Goal: Information Seeking & Learning: Learn about a topic

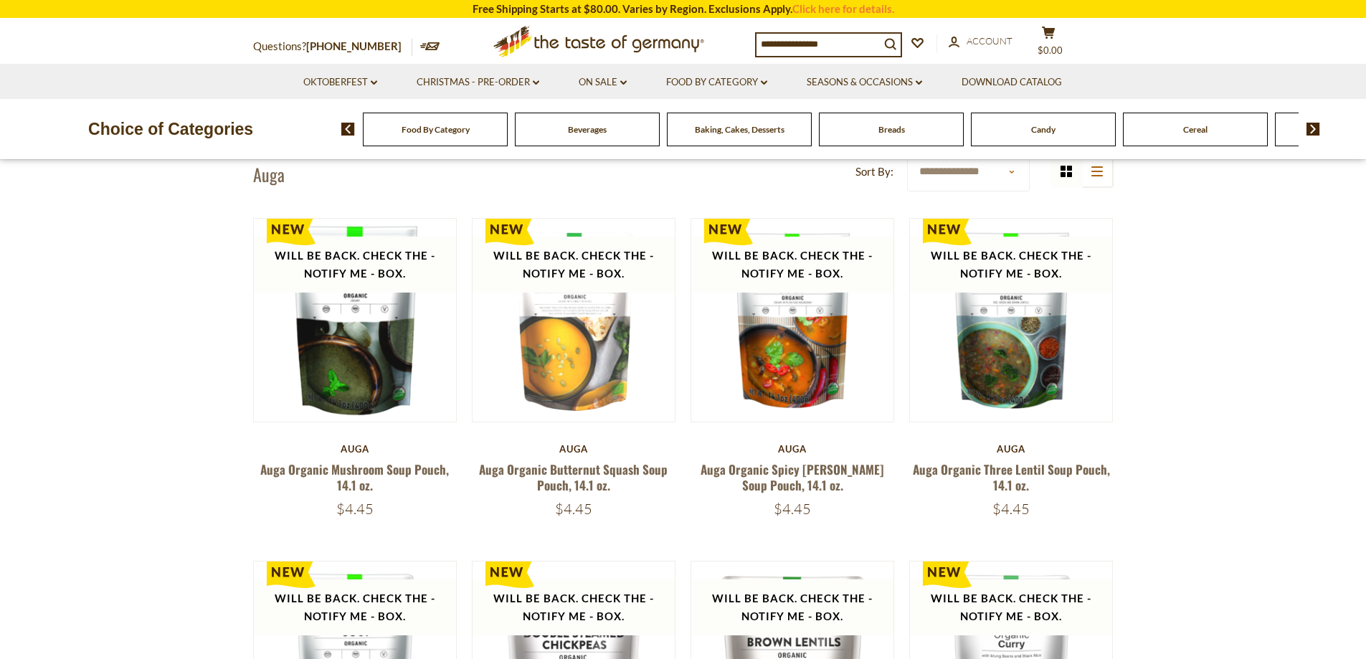
scroll to position [72, 0]
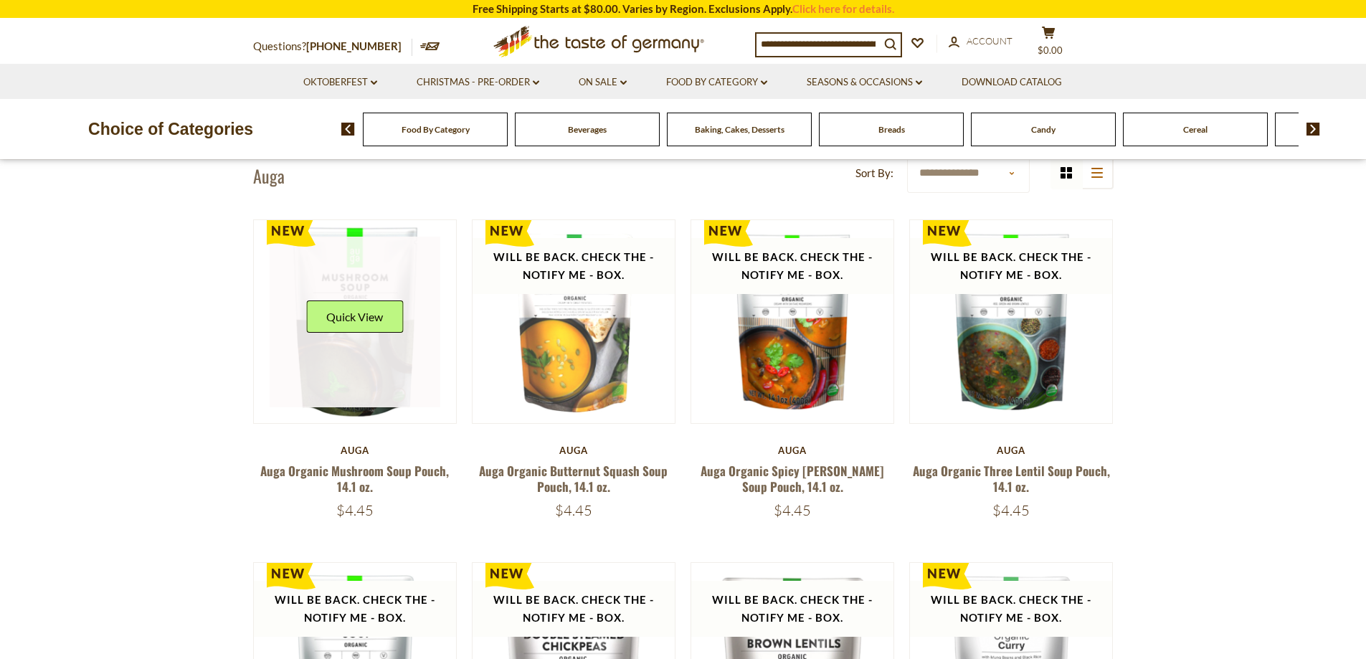
click at [397, 361] on link at bounding box center [355, 322] width 171 height 171
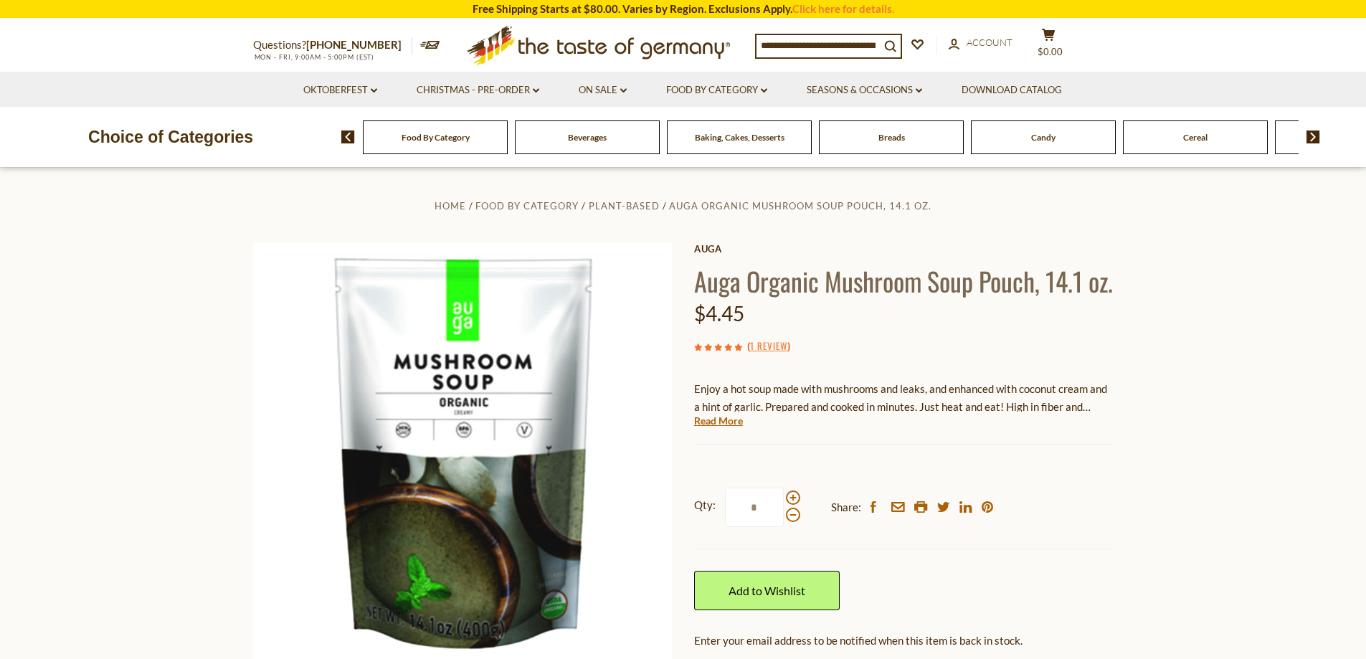
click at [699, 461] on div "Auga Auga Organic Mushroom Soup Pouch, 14.1 oz. $4.45 ( 1 Review ) Enjoy a hot …" at bounding box center [903, 502] width 419 height 519
click at [700, 428] on link "Read More" at bounding box center [718, 421] width 49 height 14
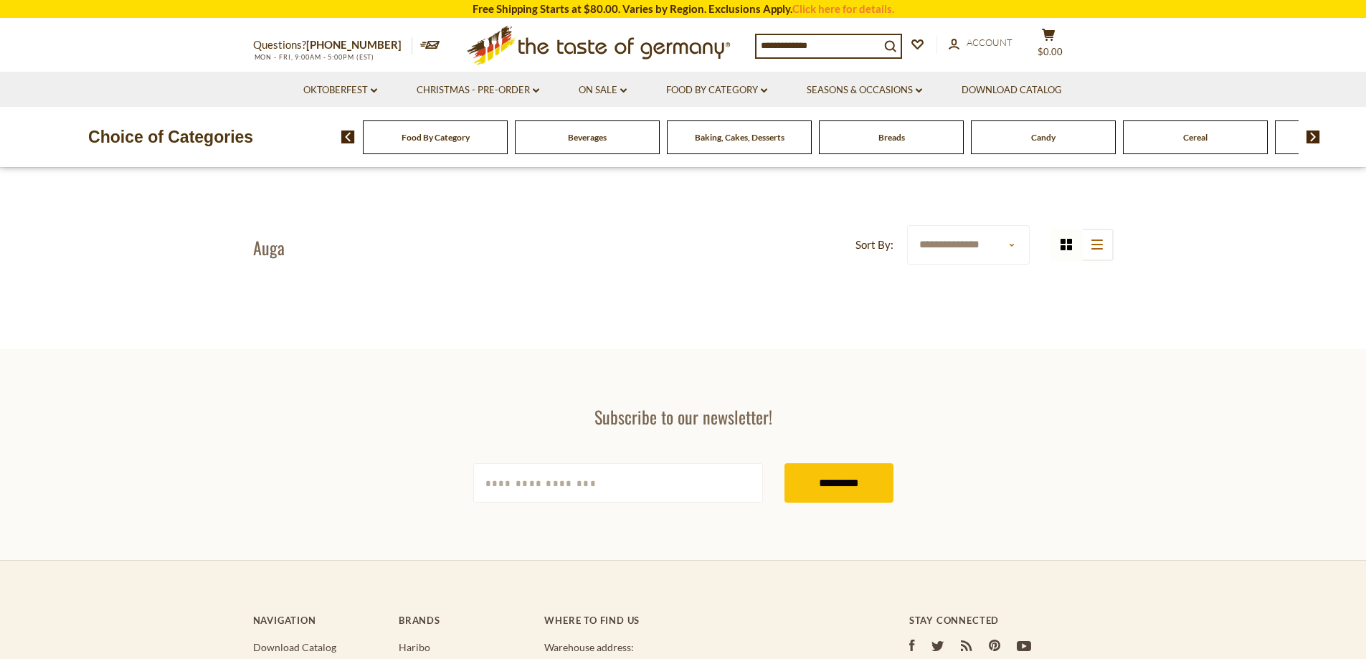
scroll to position [72, 0]
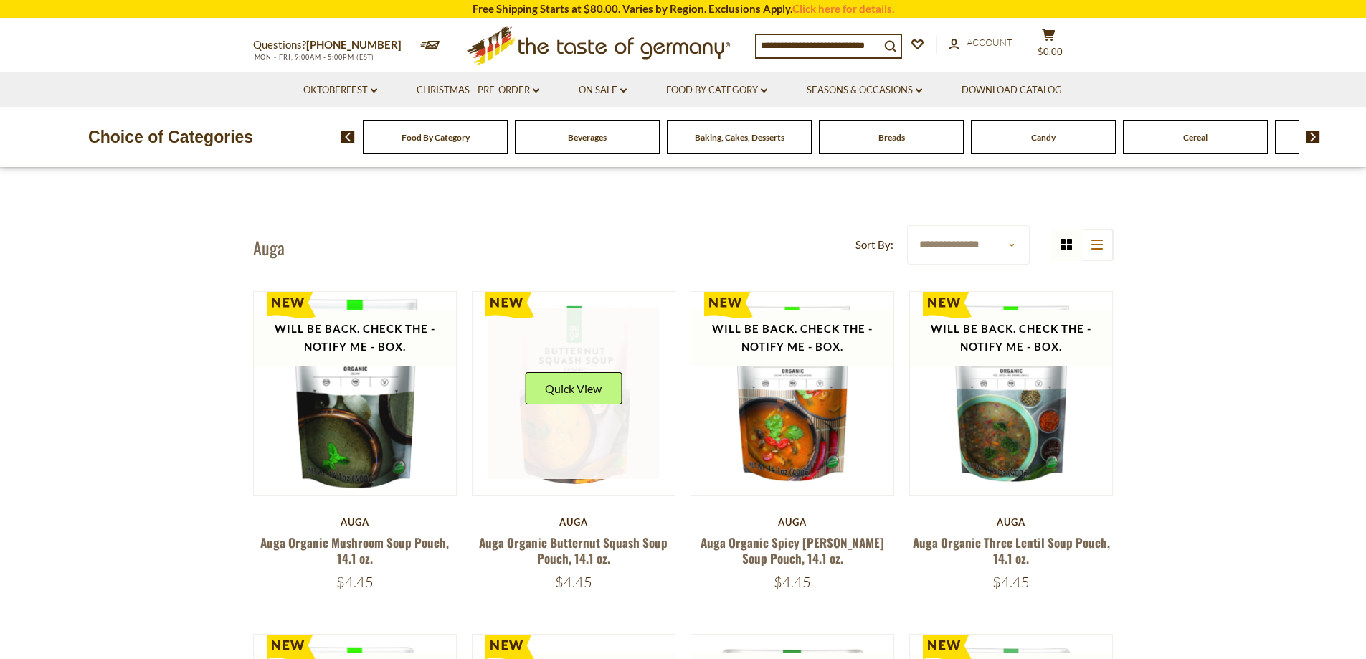
click at [554, 321] on link at bounding box center [573, 393] width 171 height 171
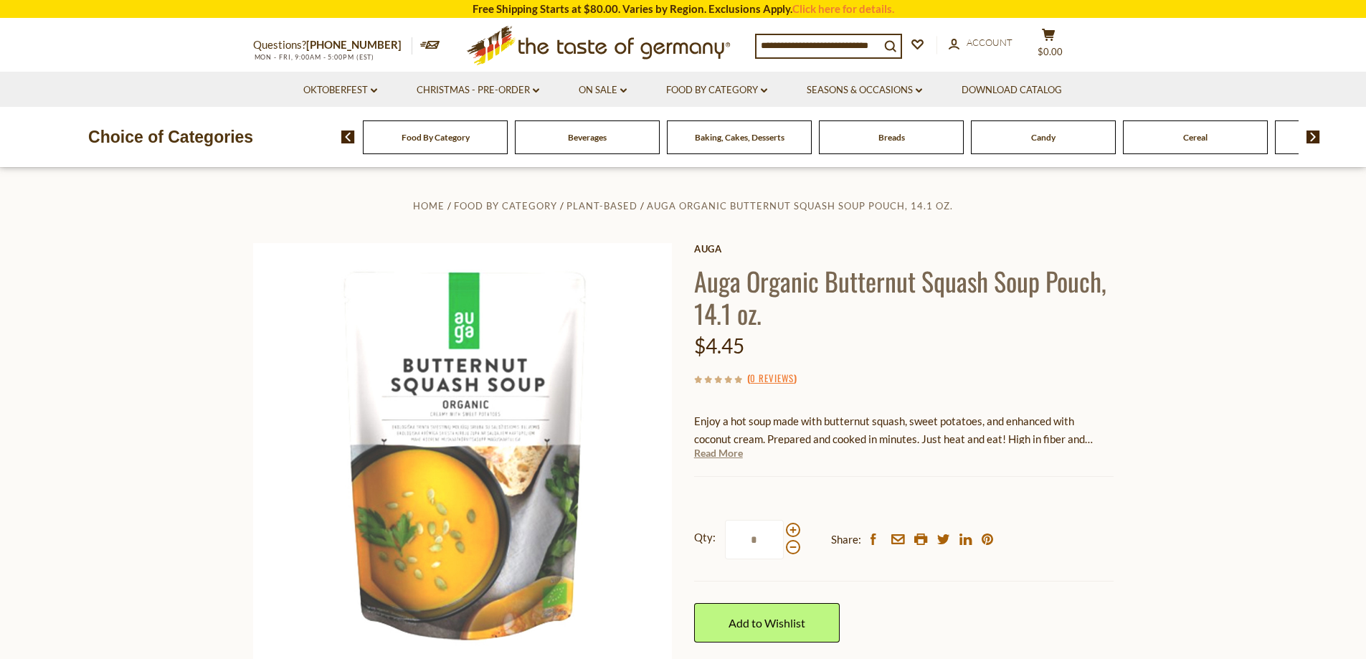
click at [711, 447] on link "Read More" at bounding box center [718, 453] width 49 height 14
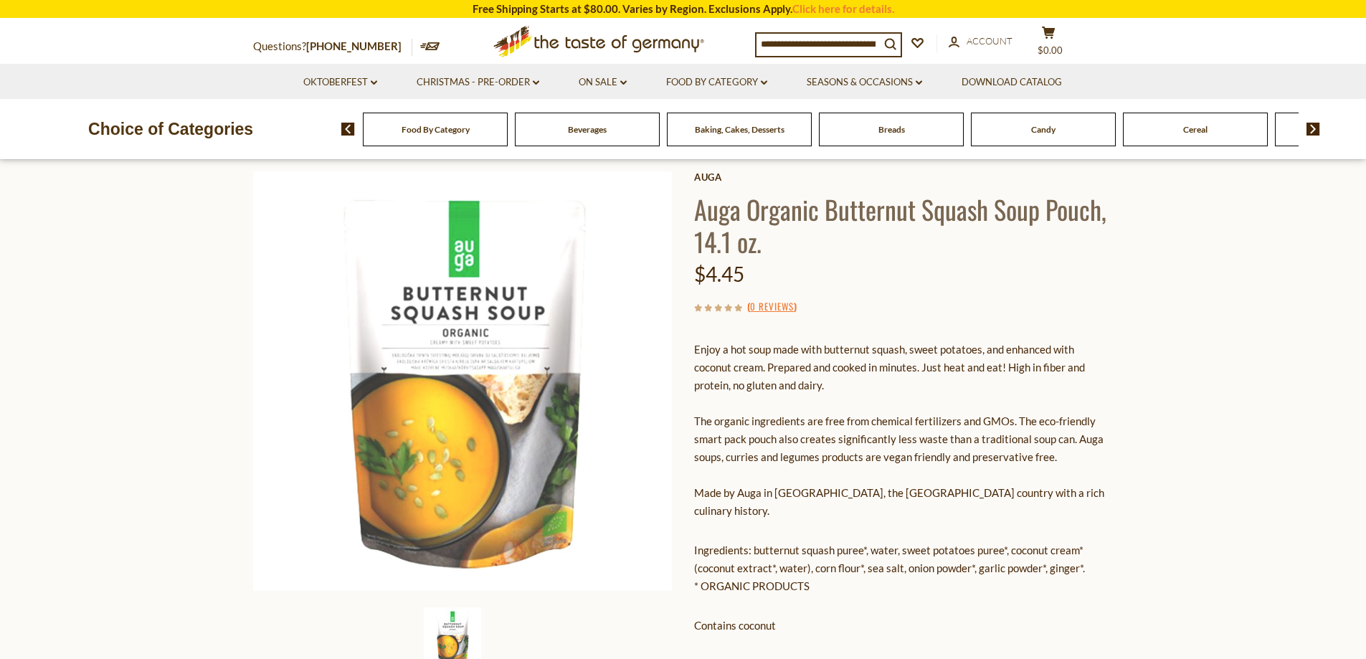
scroll to position [287, 0]
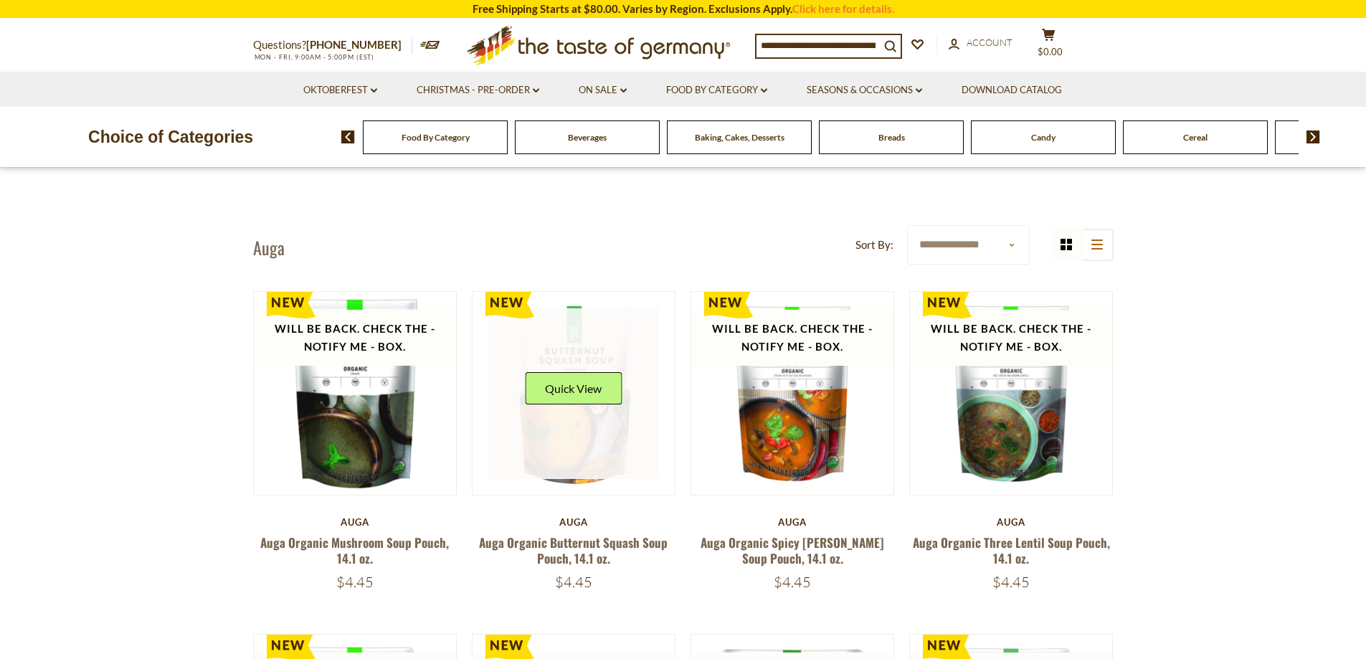
click at [592, 348] on link at bounding box center [573, 393] width 171 height 171
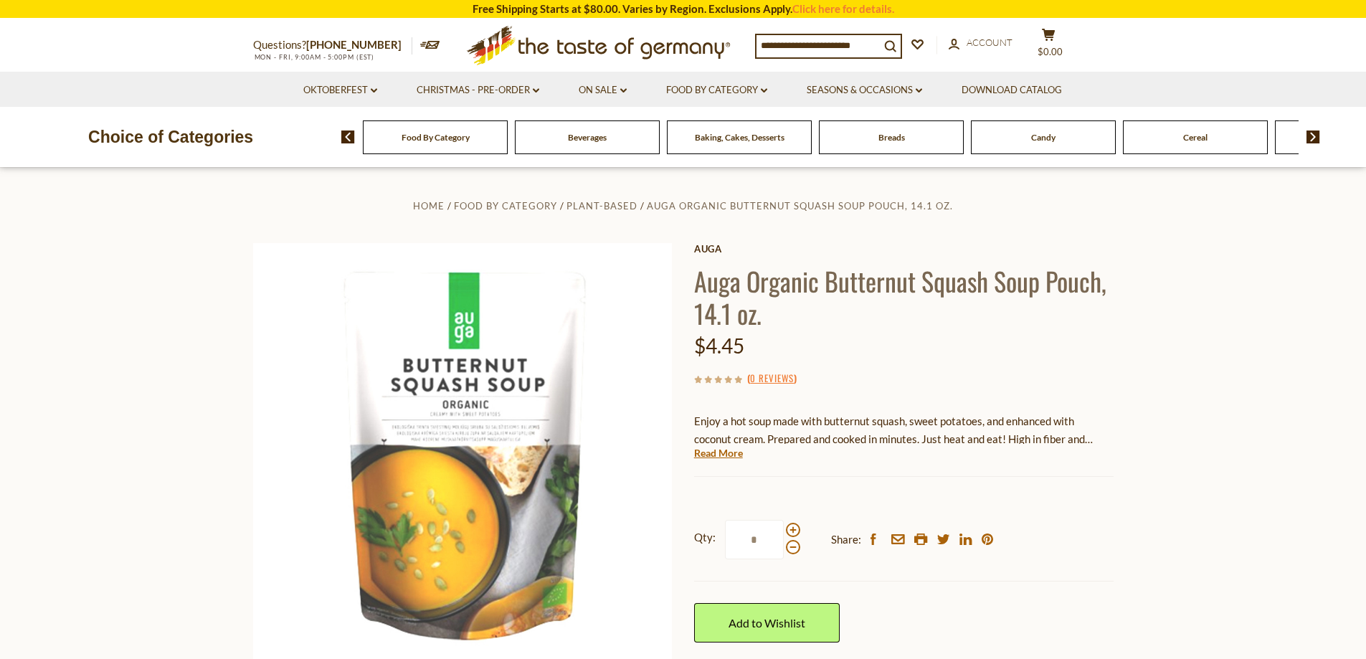
click at [892, 375] on div "( 0 Reviews )" at bounding box center [903, 378] width 419 height 18
click at [730, 454] on link "Read More" at bounding box center [718, 453] width 49 height 14
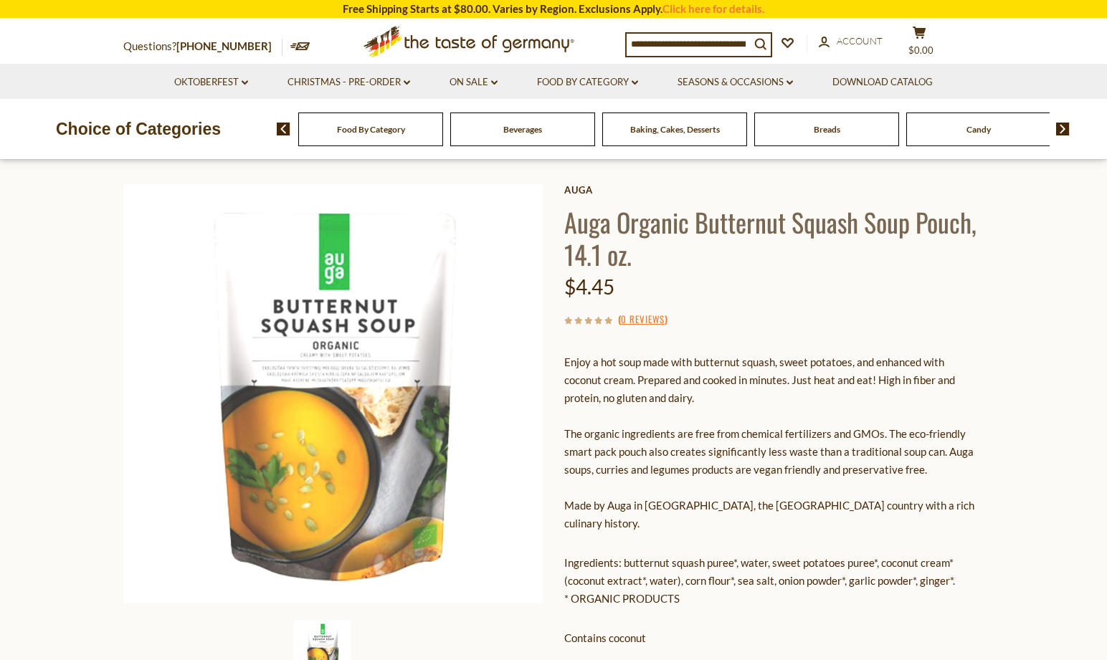
scroll to position [143, 0]
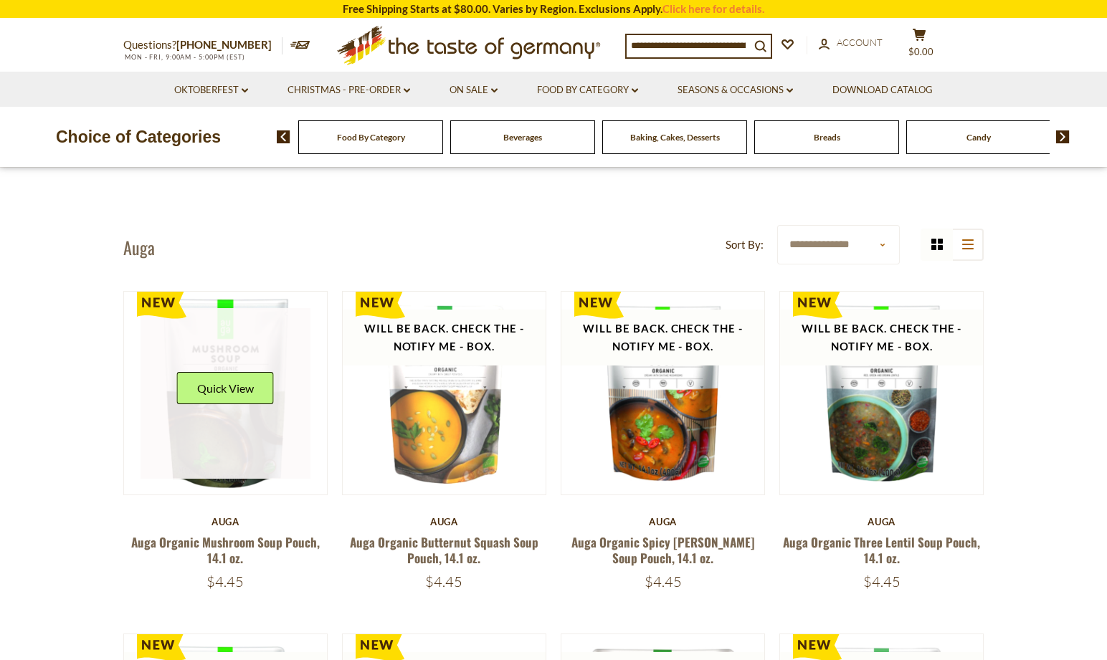
click at [243, 363] on link at bounding box center [225, 393] width 171 height 171
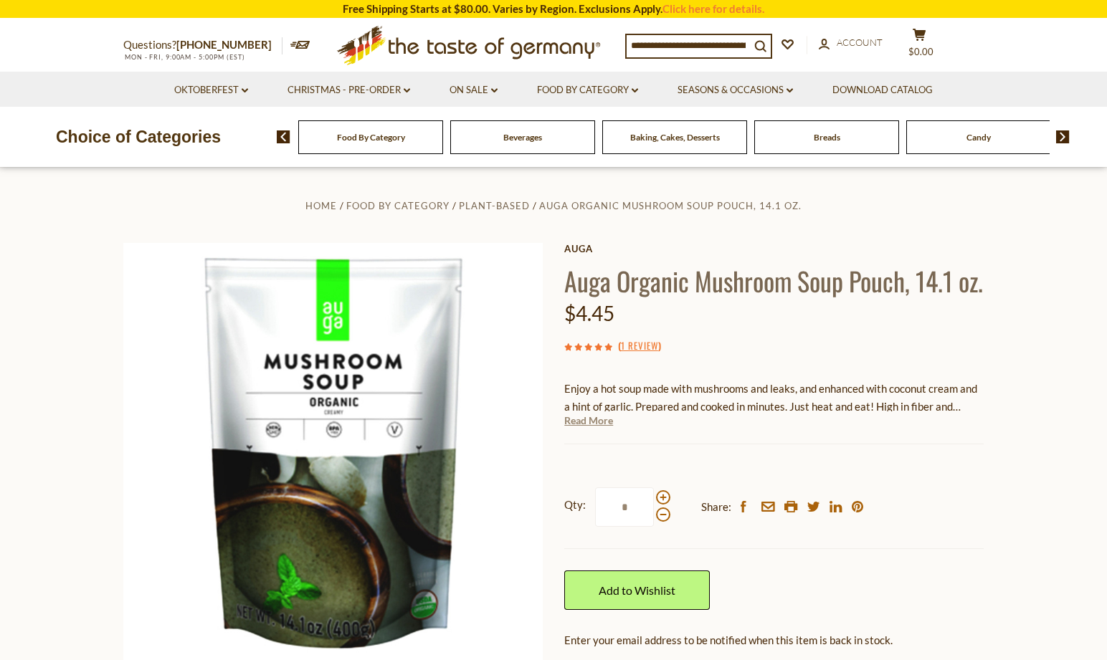
click at [596, 428] on link "Read More" at bounding box center [588, 421] width 49 height 14
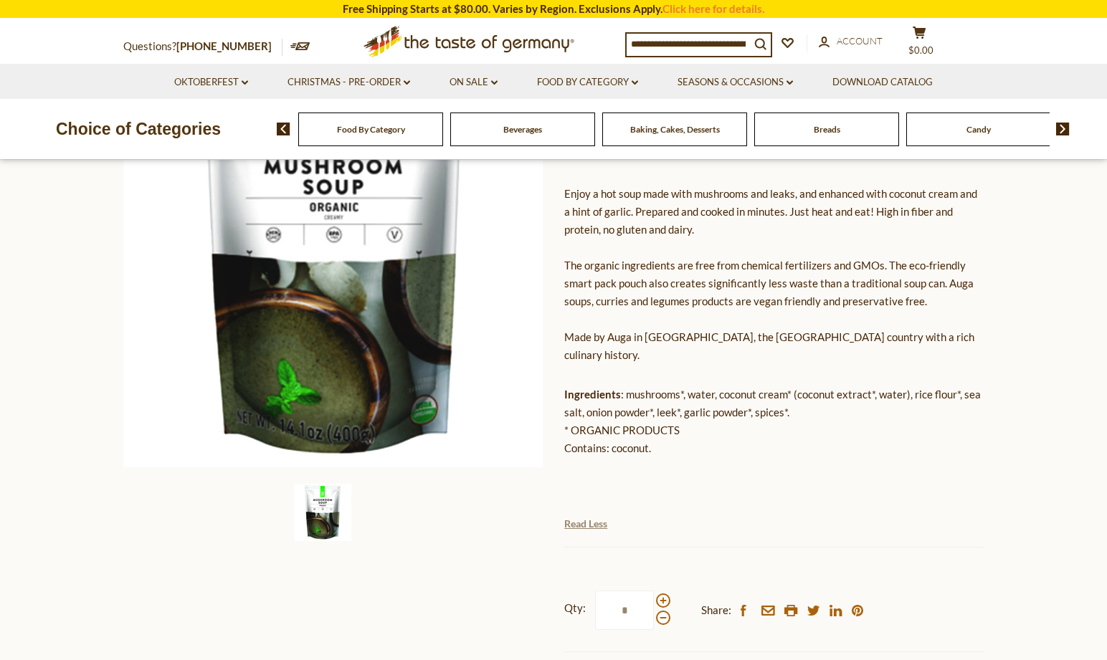
scroll to position [215, 0]
